Goal: Information Seeking & Learning: Learn about a topic

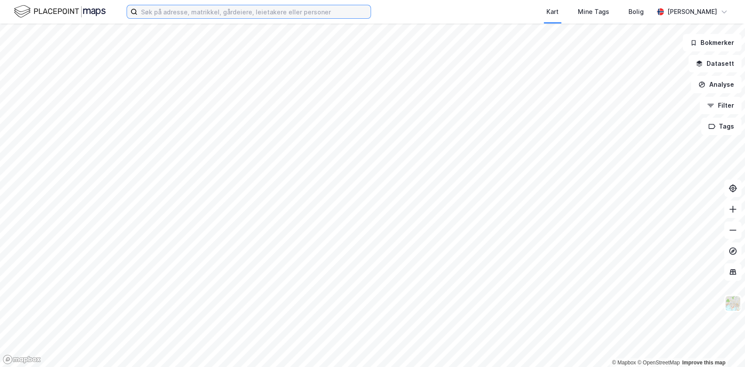
click at [192, 13] on input at bounding box center [253, 11] width 233 height 13
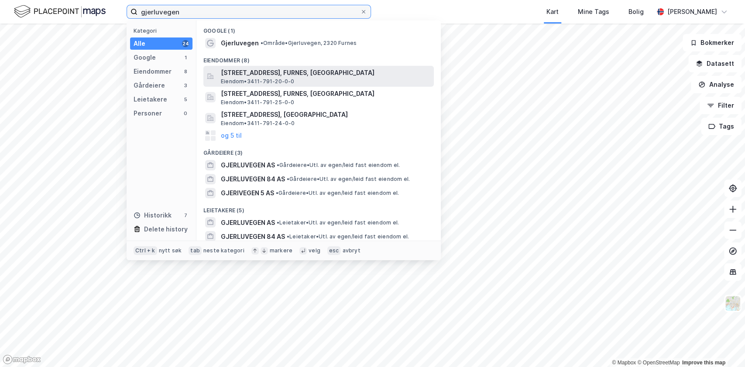
type input "gjerluvegen"
click at [253, 69] on span "[STREET_ADDRESS], FURNES, [GEOGRAPHIC_DATA]" at bounding box center [325, 73] width 209 height 10
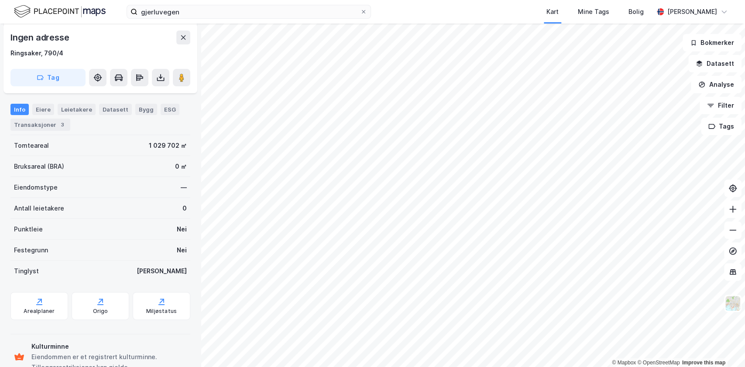
scroll to position [108, 0]
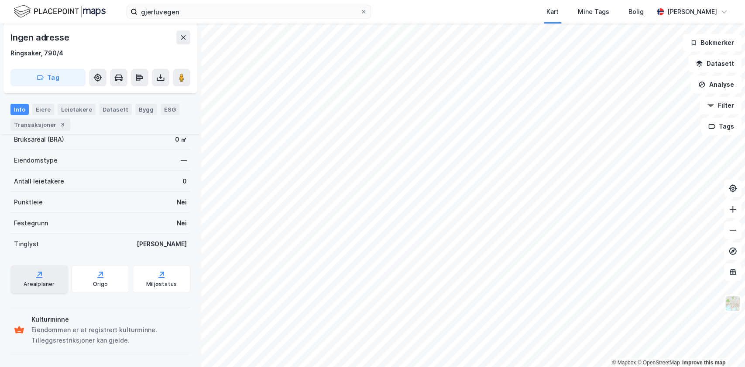
click at [41, 281] on div "Arealplaner" at bounding box center [39, 284] width 31 height 7
click at [102, 281] on div "Origo" at bounding box center [100, 284] width 15 height 7
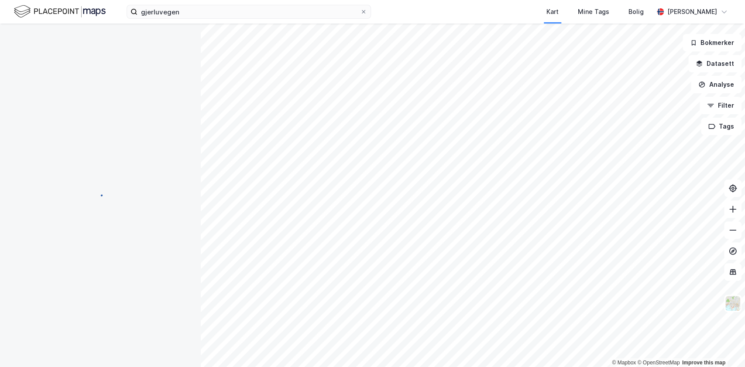
scroll to position [73, 0]
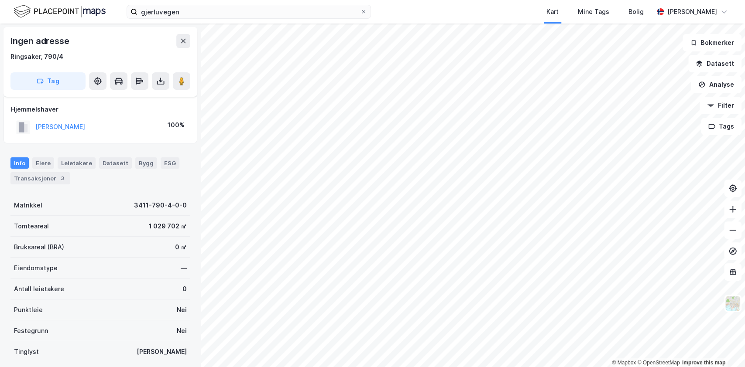
scroll to position [73, 0]
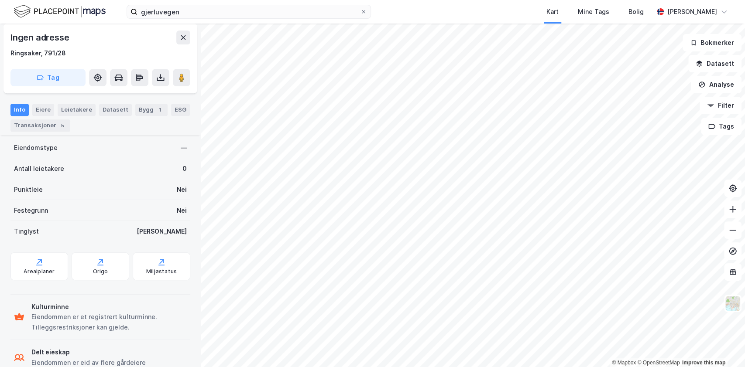
scroll to position [280, 0]
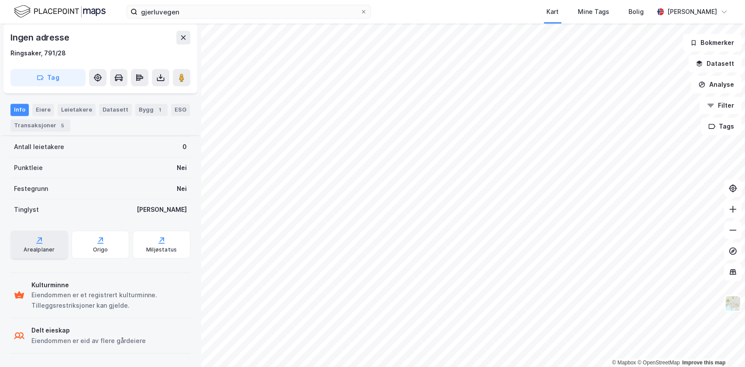
click at [43, 249] on div "Arealplaner" at bounding box center [39, 250] width 31 height 7
